Goal: Information Seeking & Learning: Learn about a topic

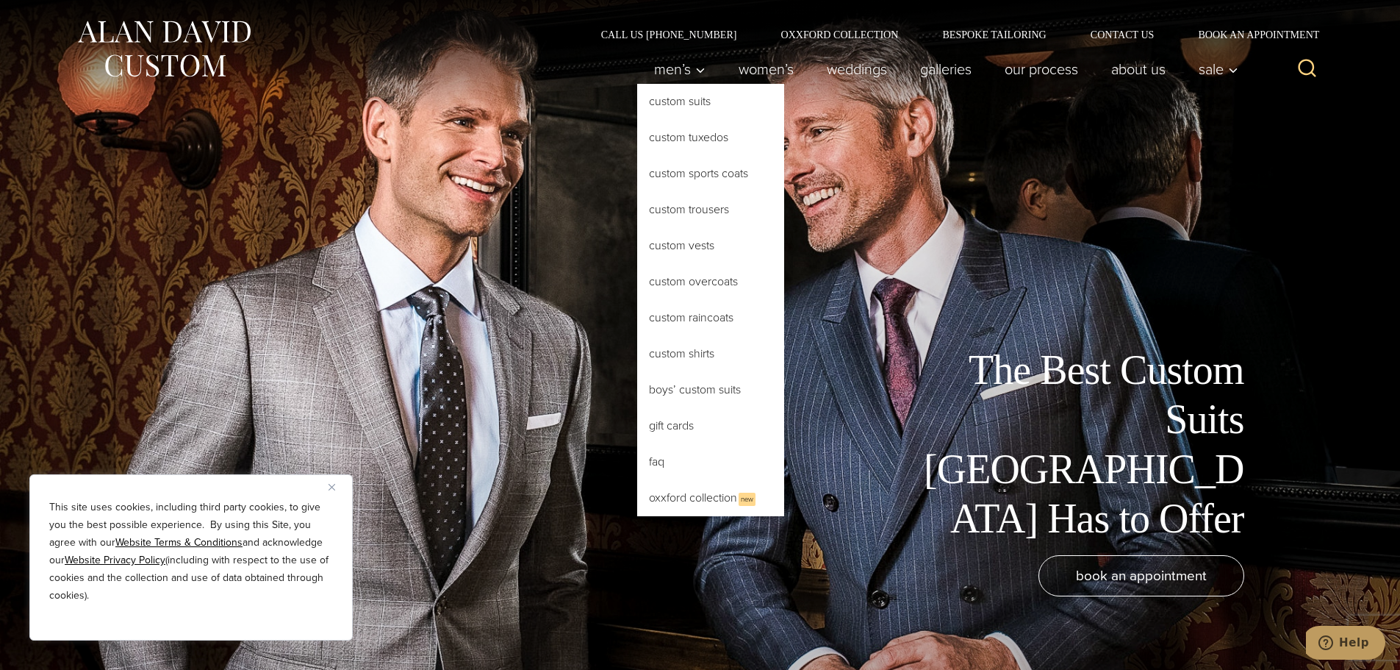
click at [667, 102] on link "Custom Suits" at bounding box center [710, 101] width 147 height 35
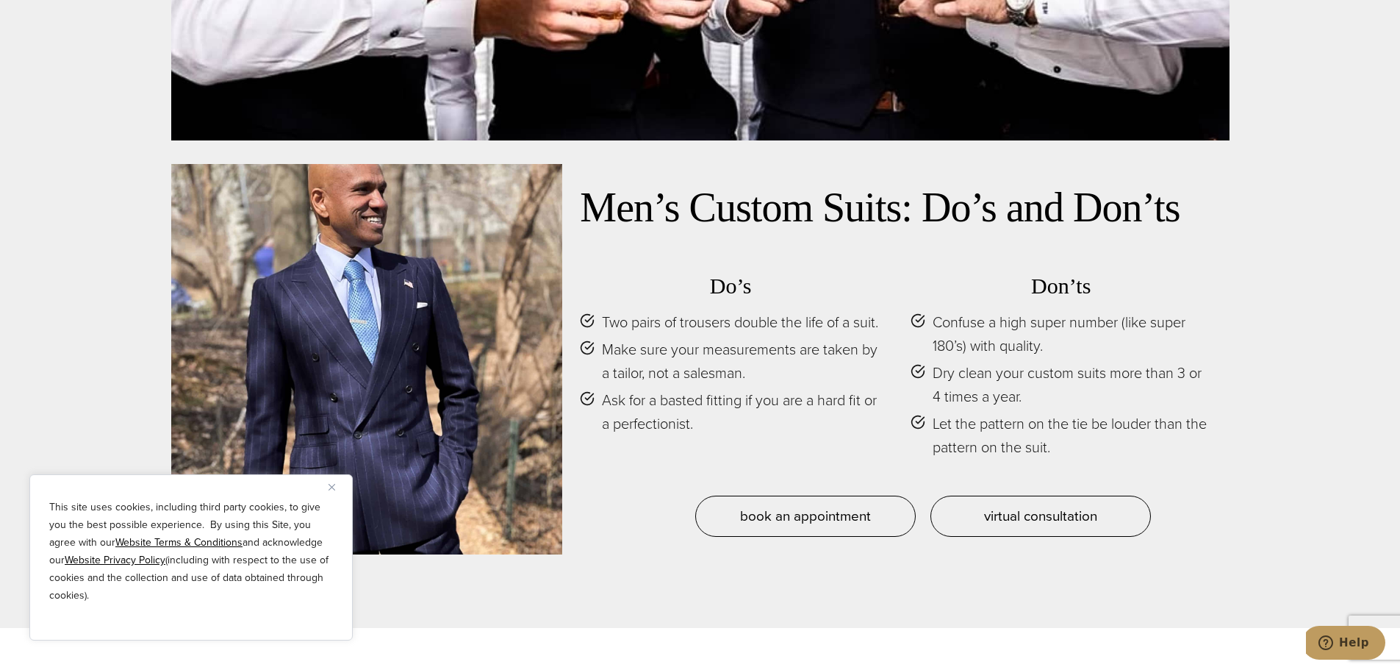
scroll to position [7105, 0]
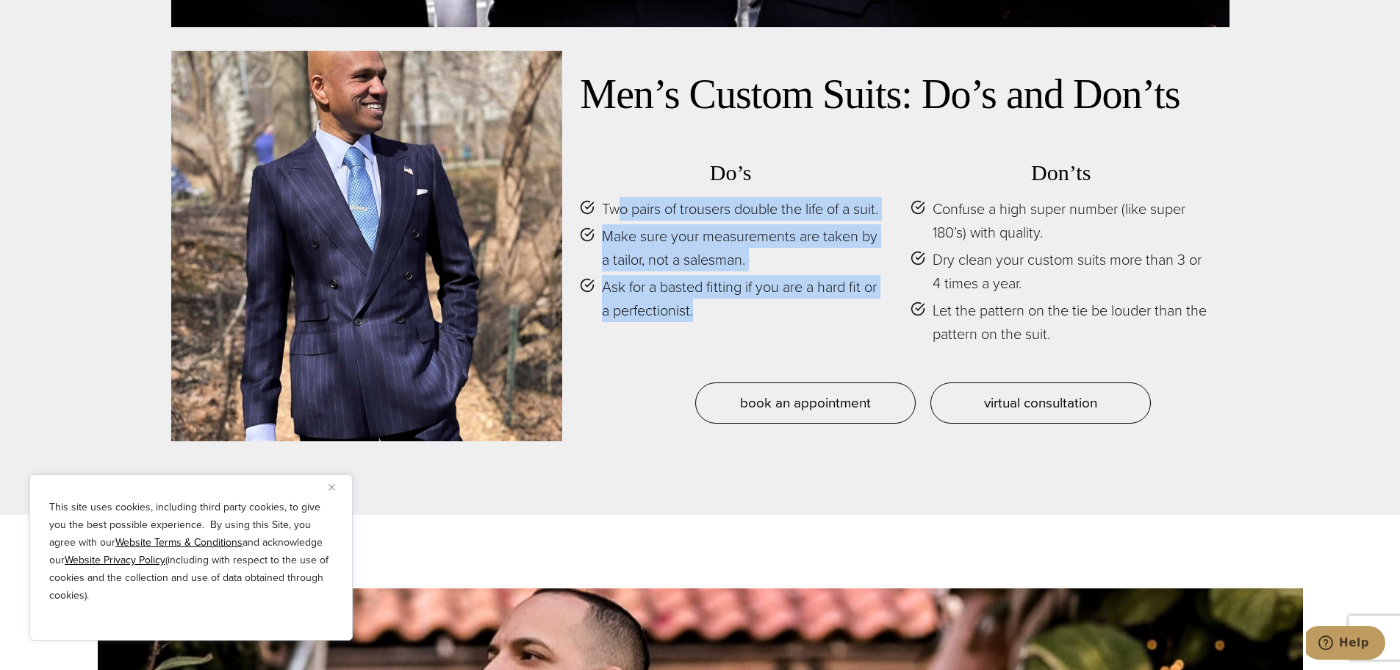
drag, startPoint x: 616, startPoint y: 190, endPoint x: 851, endPoint y: 322, distance: 269.8
click at [851, 322] on ul "Two pairs of trousers double the life of a suit. Make sure your measurements ar…" at bounding box center [730, 259] width 301 height 125
click at [783, 322] on span "Ask for a basted fitting if you are a hard fit or a perfectionist." at bounding box center [741, 298] width 279 height 47
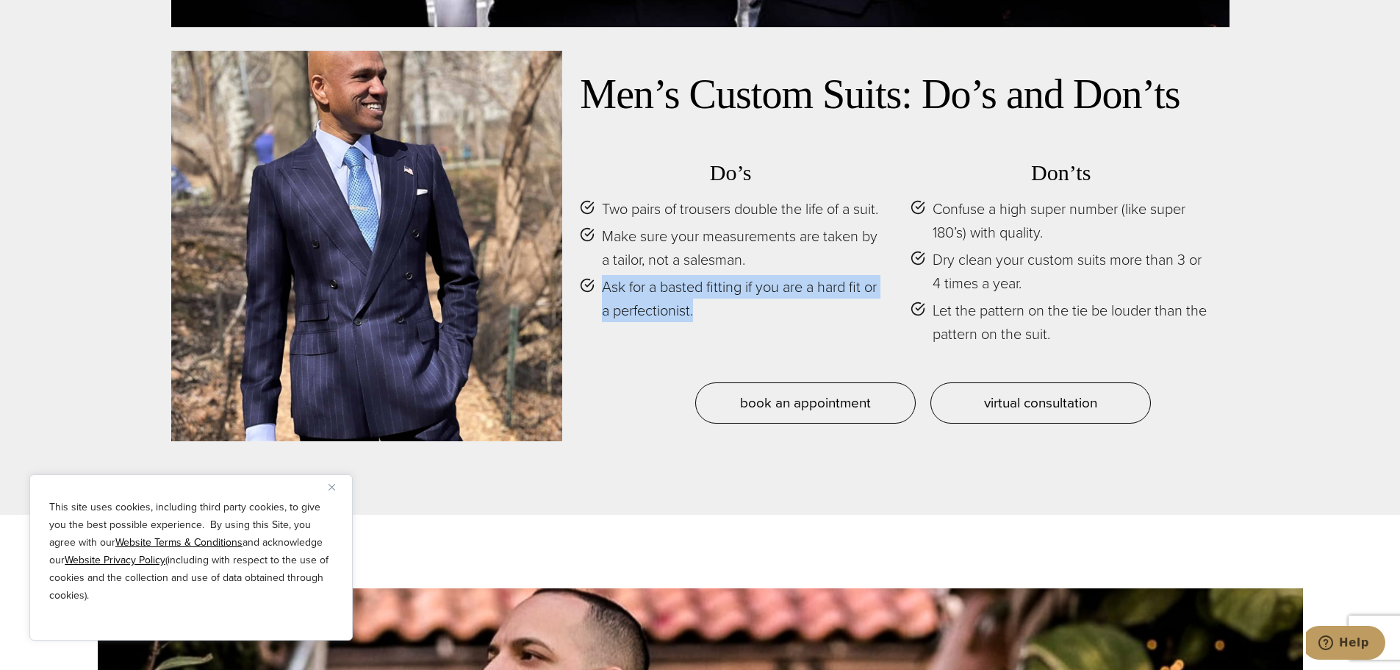
drag, startPoint x: 722, startPoint y: 322, endPoint x: 600, endPoint y: 296, distance: 124.7
click at [600, 296] on li "Ask for a basted fitting if you are a hard fit or a perfectionist." at bounding box center [730, 298] width 301 height 47
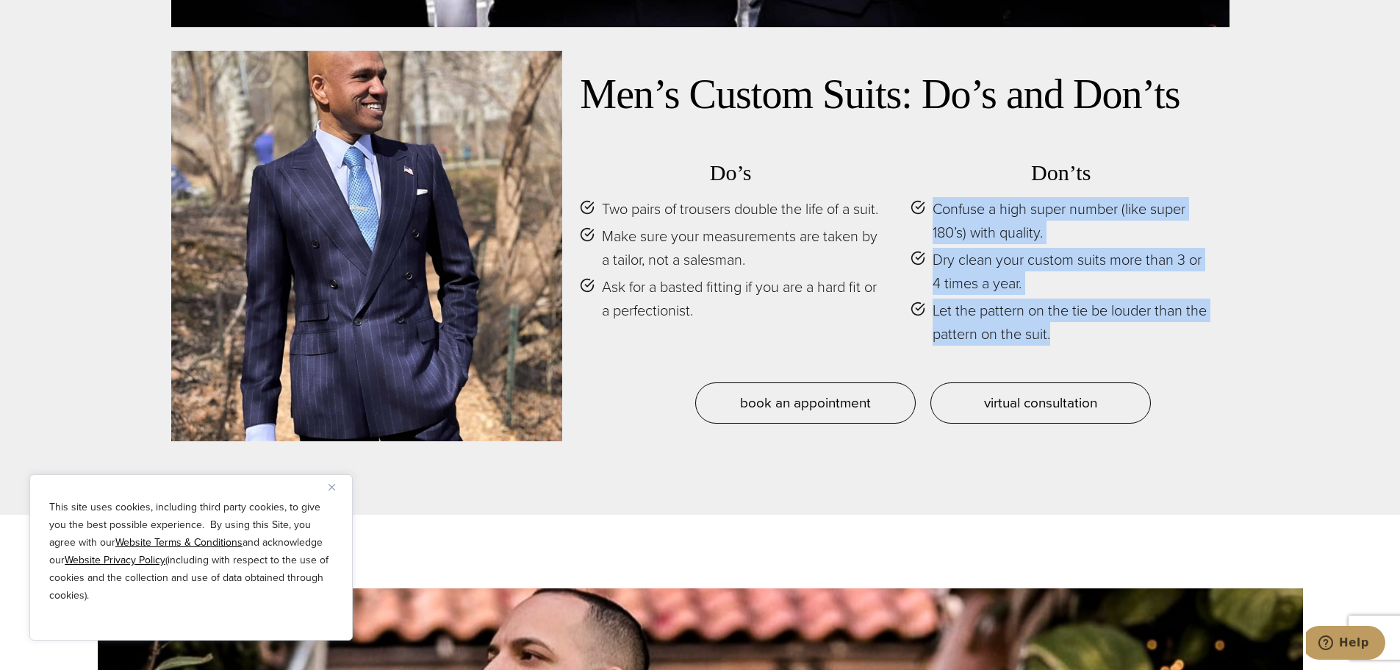
drag, startPoint x: 1061, startPoint y: 317, endPoint x: 928, endPoint y: 195, distance: 180.0
click at [928, 197] on ul "Confuse a high super number (like super 180’s) with quality. Dry clean your cus…" at bounding box center [1061, 271] width 301 height 148
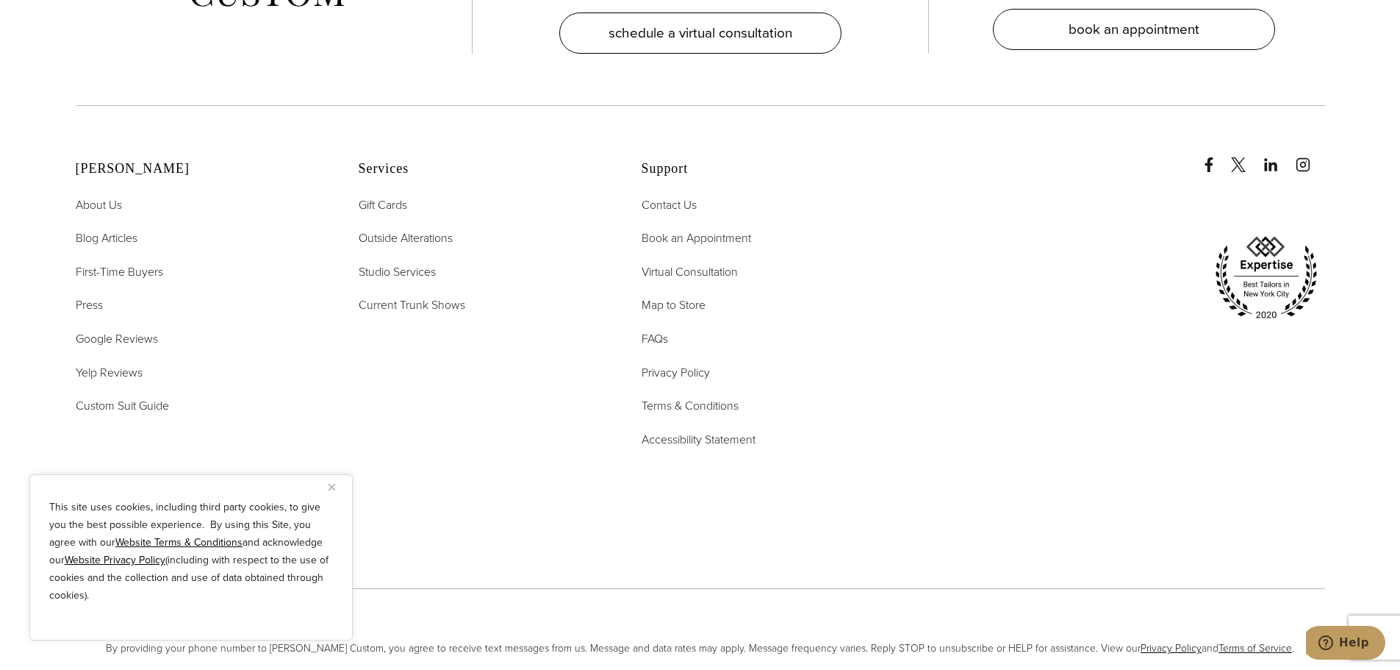
scroll to position [9554, 0]
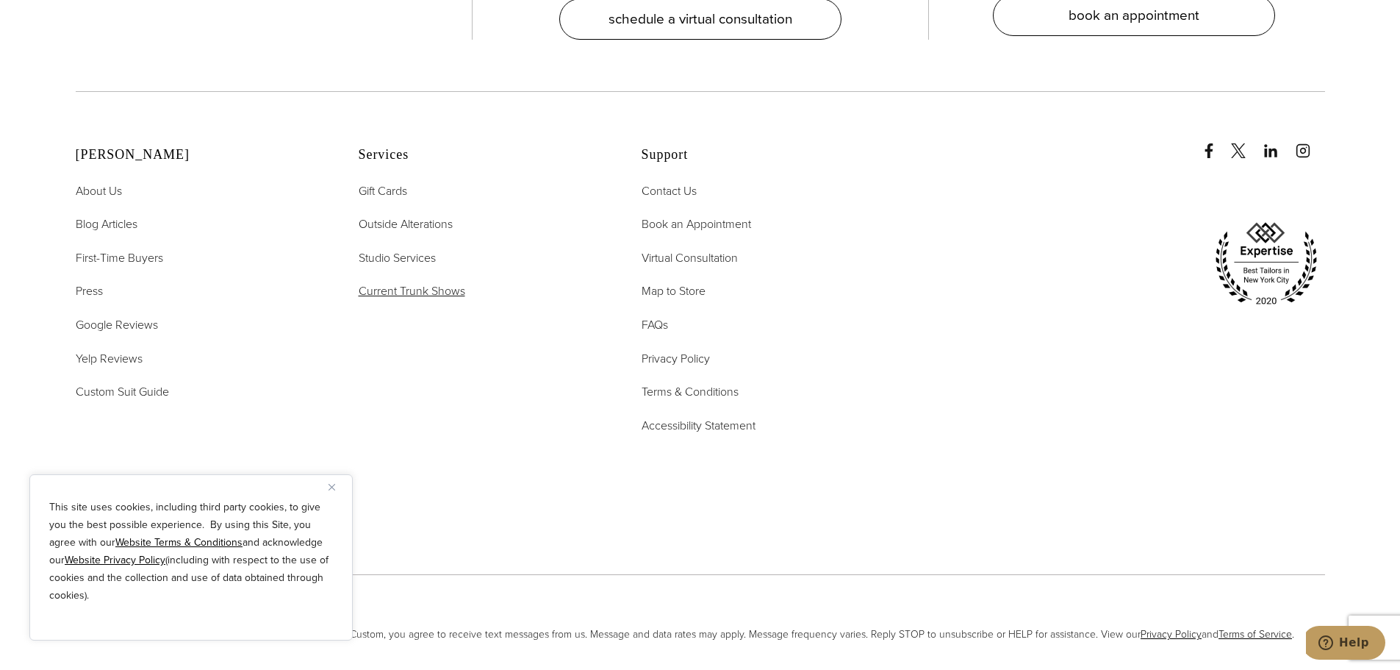
click at [412, 282] on span "Current Trunk Shows" at bounding box center [412, 290] width 107 height 17
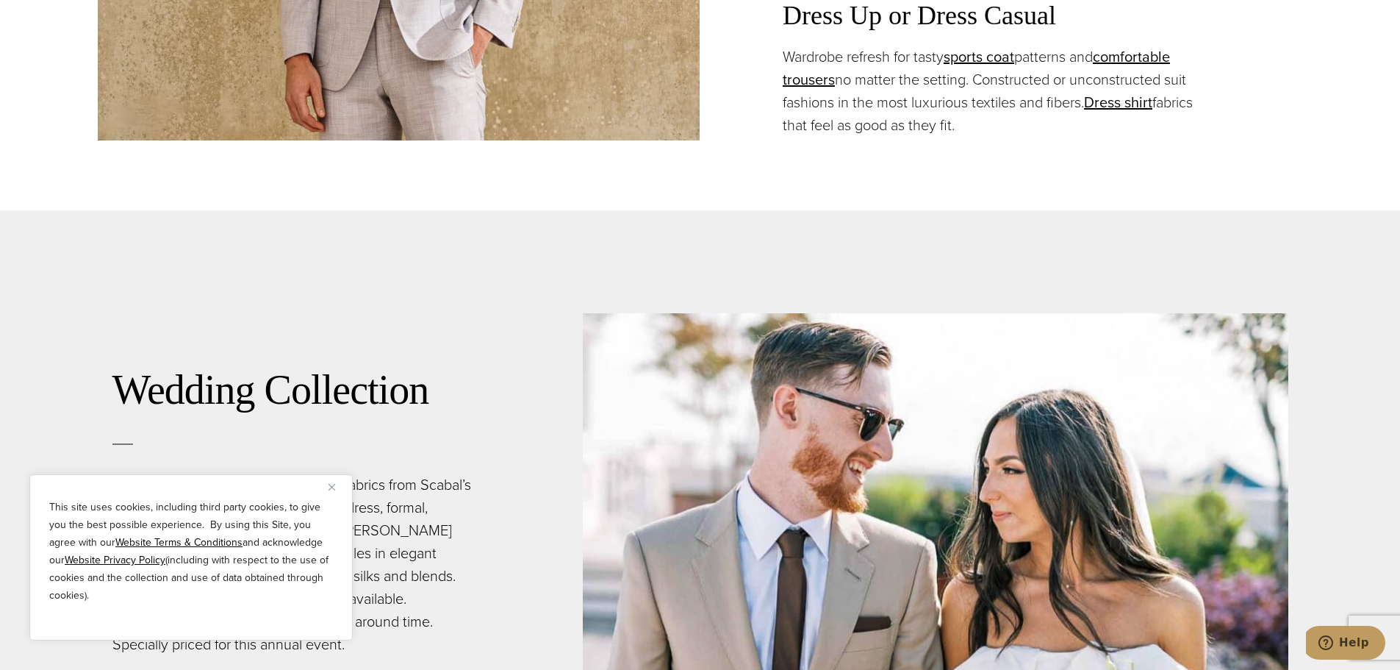
scroll to position [2695, 0]
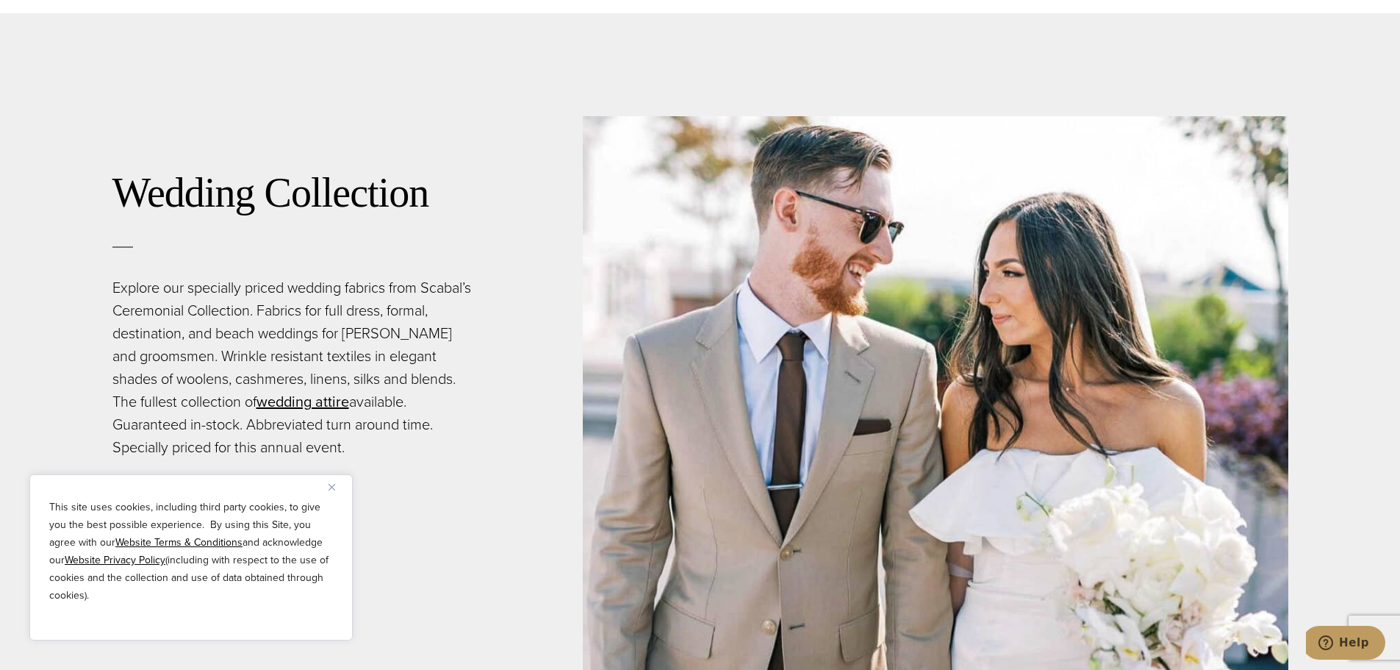
click at [333, 487] on img "Close" at bounding box center [332, 487] width 7 height 7
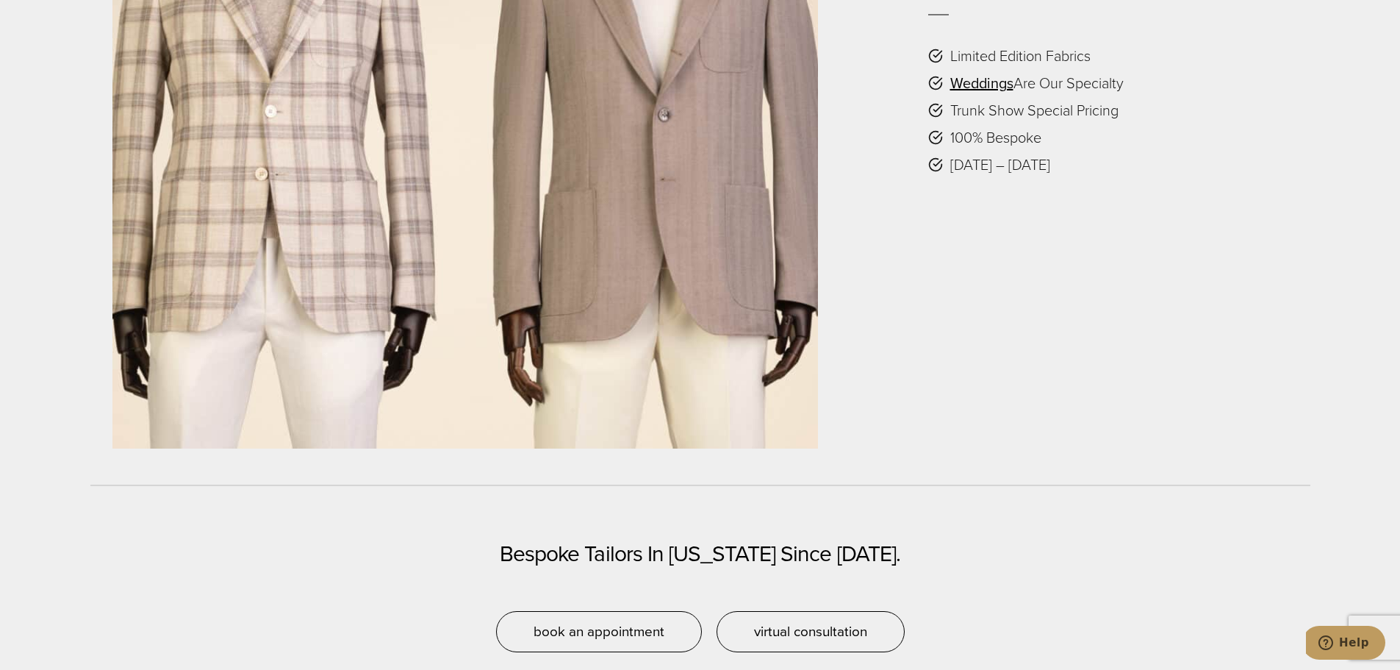
scroll to position [3675, 0]
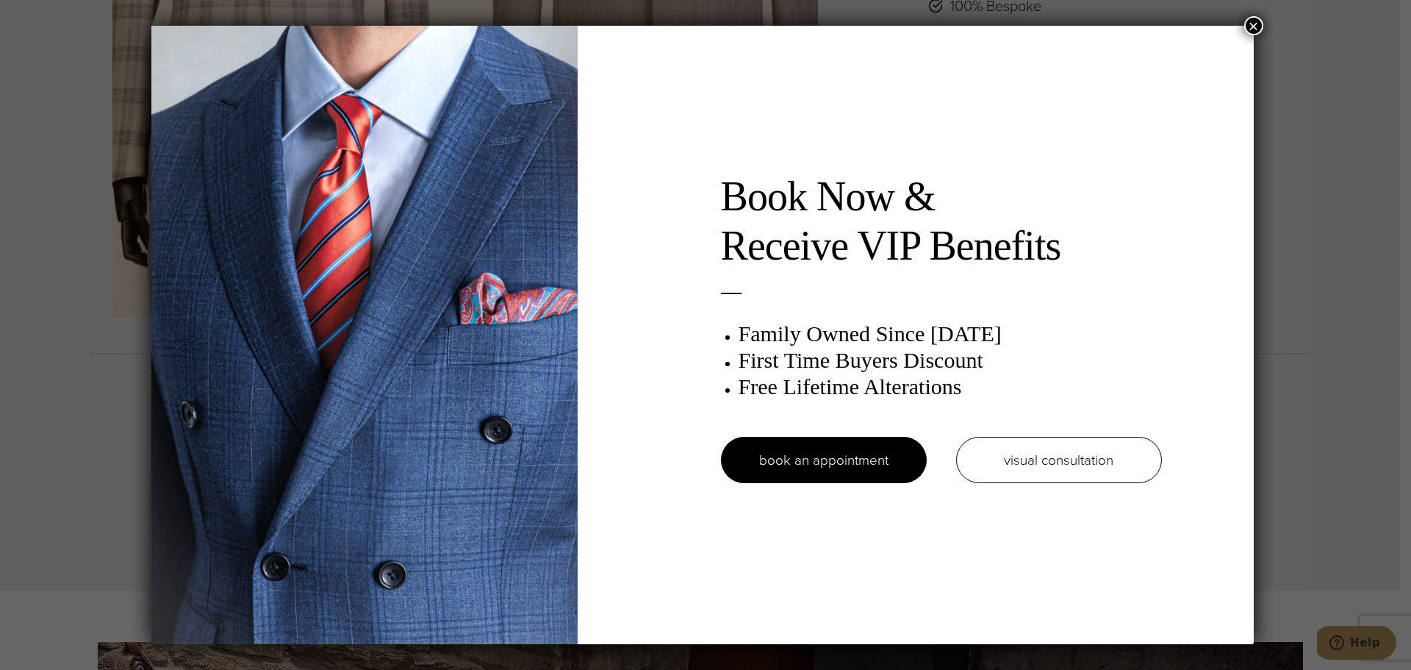
click at [1260, 22] on button "×" at bounding box center [1253, 25] width 19 height 19
